Goal: Task Accomplishment & Management: Manage account settings

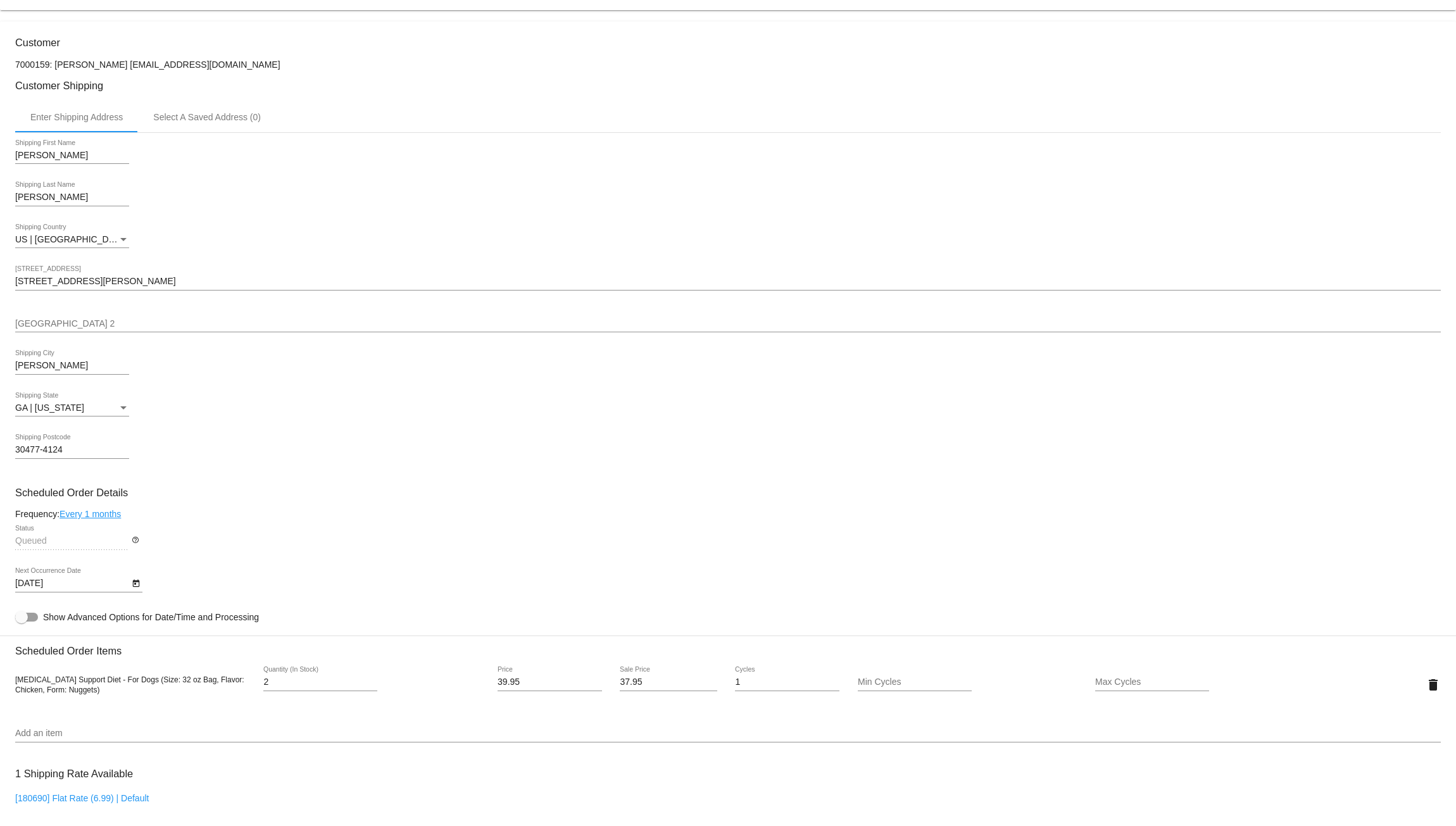
scroll to position [296, 0]
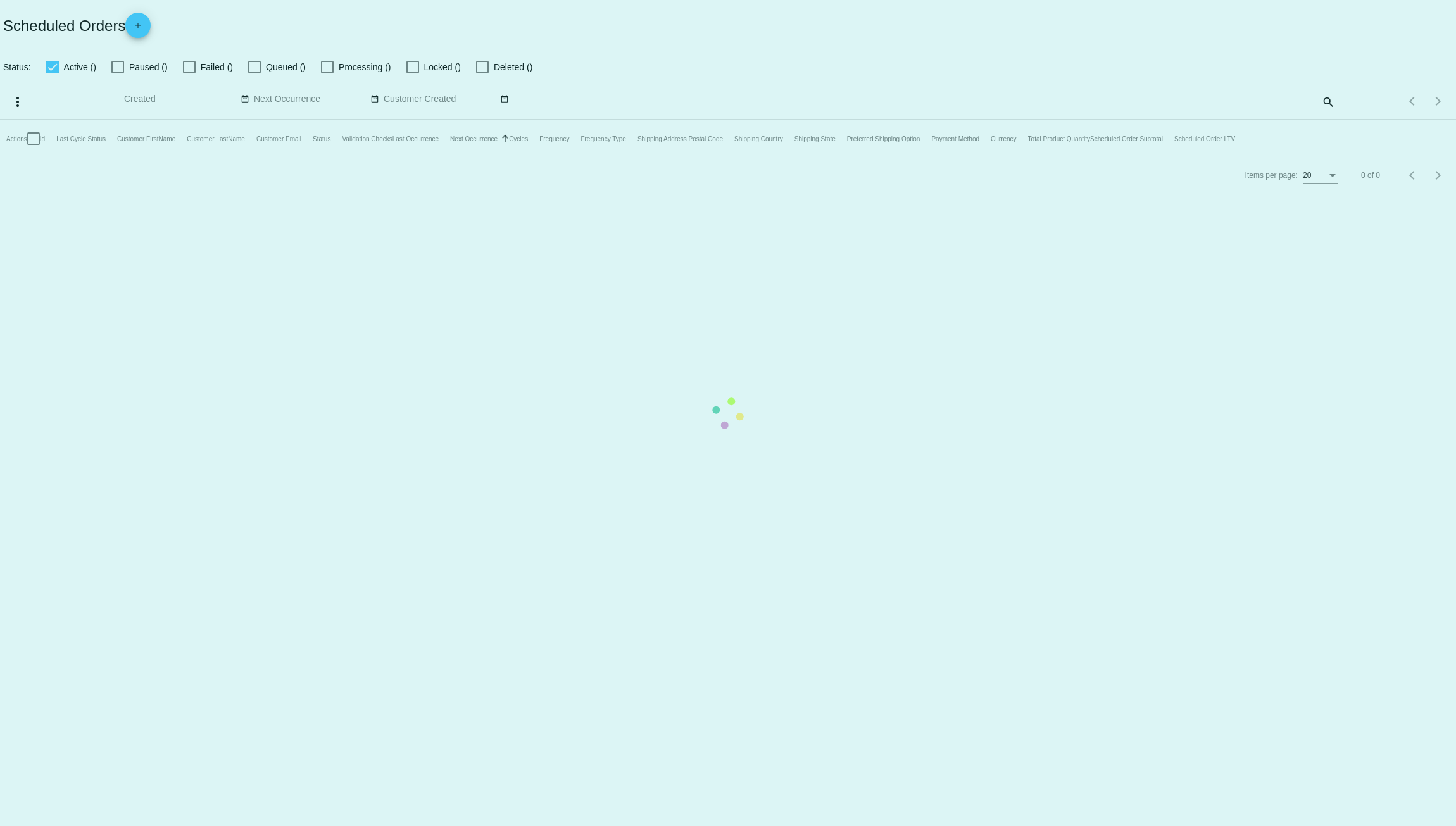
checkbox input "true"
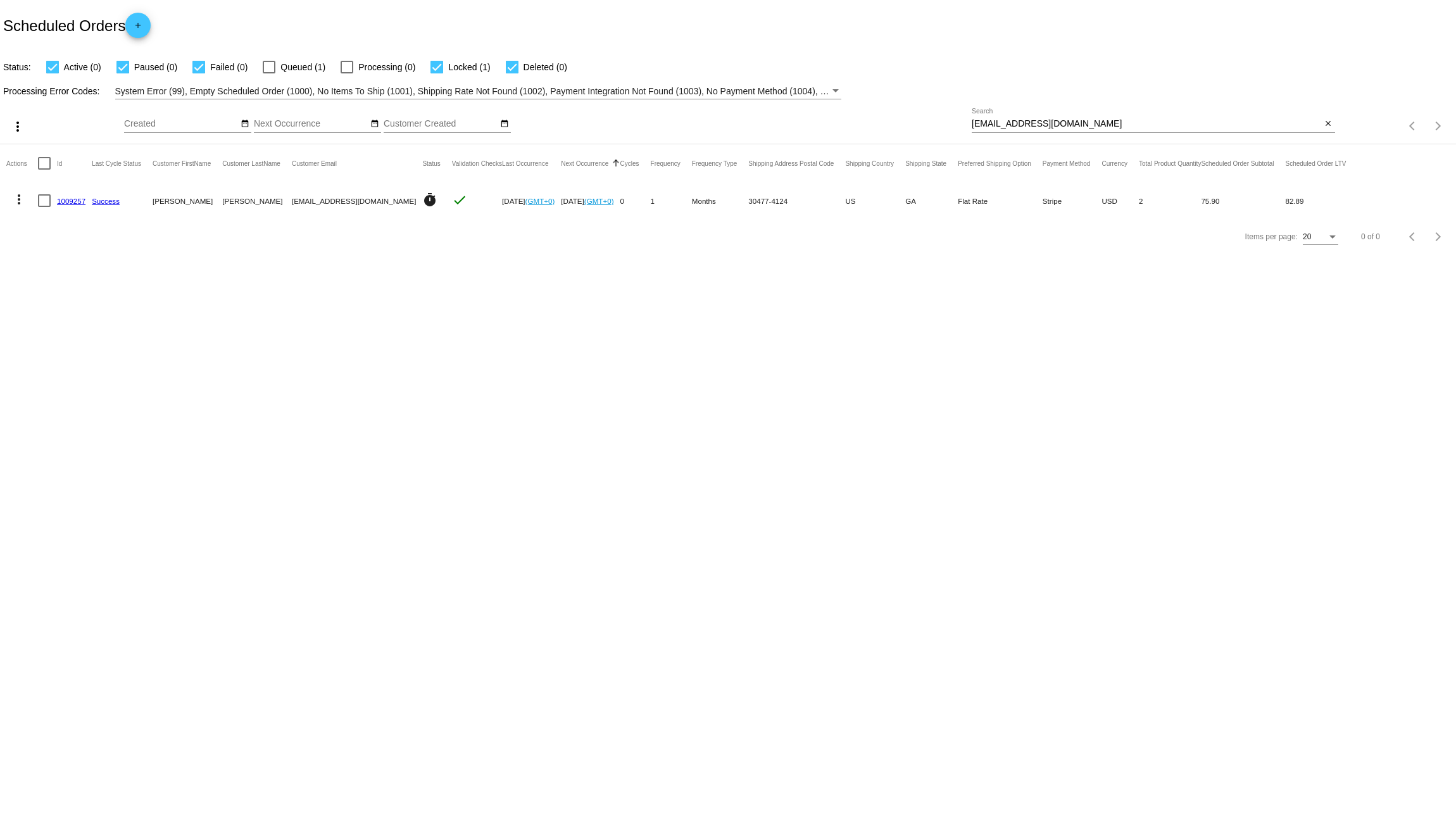
click at [247, 372] on body "Scheduled Orders add Status: Active (0) Paused (0) Failed (0) Queued (1) Proces…" at bounding box center [728, 413] width 1456 height 826
click at [301, 381] on body "Scheduled Orders add Status: Active (0) Paused (0) Failed (0) Queued (1) Proces…" at bounding box center [728, 413] width 1456 height 826
